Goal: Find specific page/section: Find specific page/section

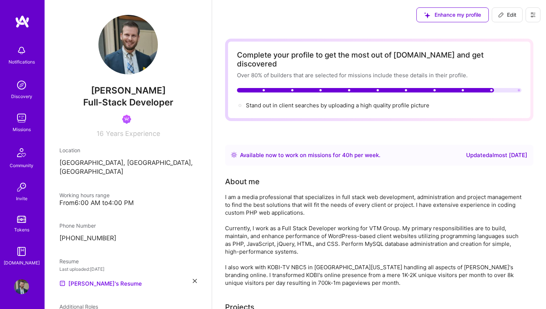
click at [21, 117] on img at bounding box center [21, 118] width 15 height 15
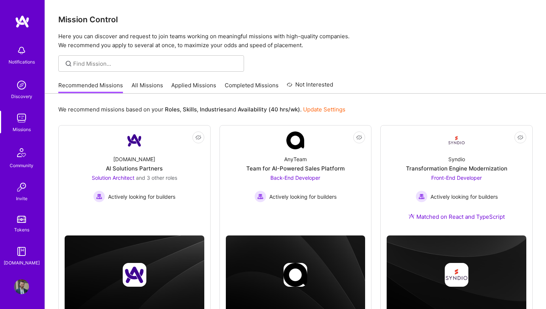
click at [202, 83] on link "Applied Missions" at bounding box center [193, 87] width 45 height 12
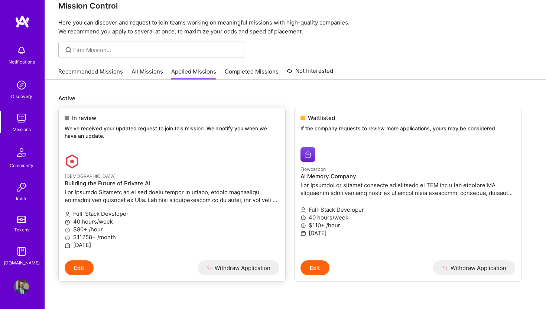
scroll to position [50, 0]
